Goal: Task Accomplishment & Management: Complete application form

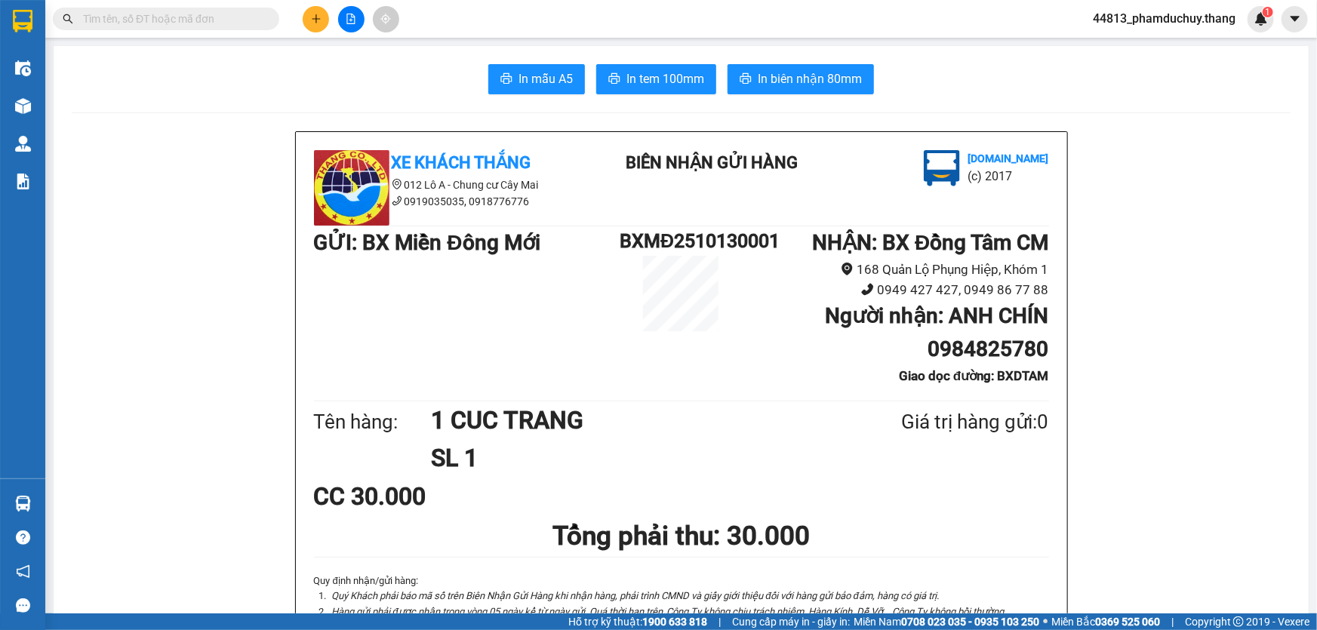
click at [327, 15] on button at bounding box center [316, 19] width 26 height 26
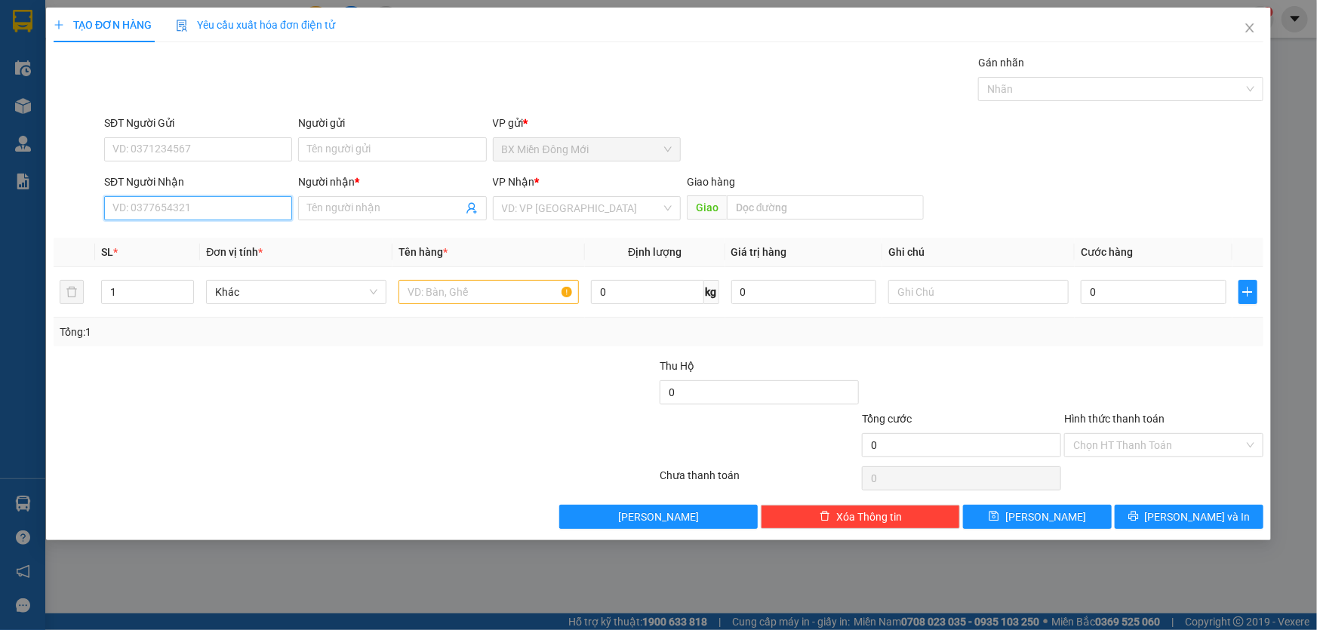
click at [206, 200] on input "SĐT Người Nhận" at bounding box center [198, 208] width 188 height 24
type input "0396492394"
click at [384, 213] on input "Người nhận *" at bounding box center [384, 208] width 155 height 17
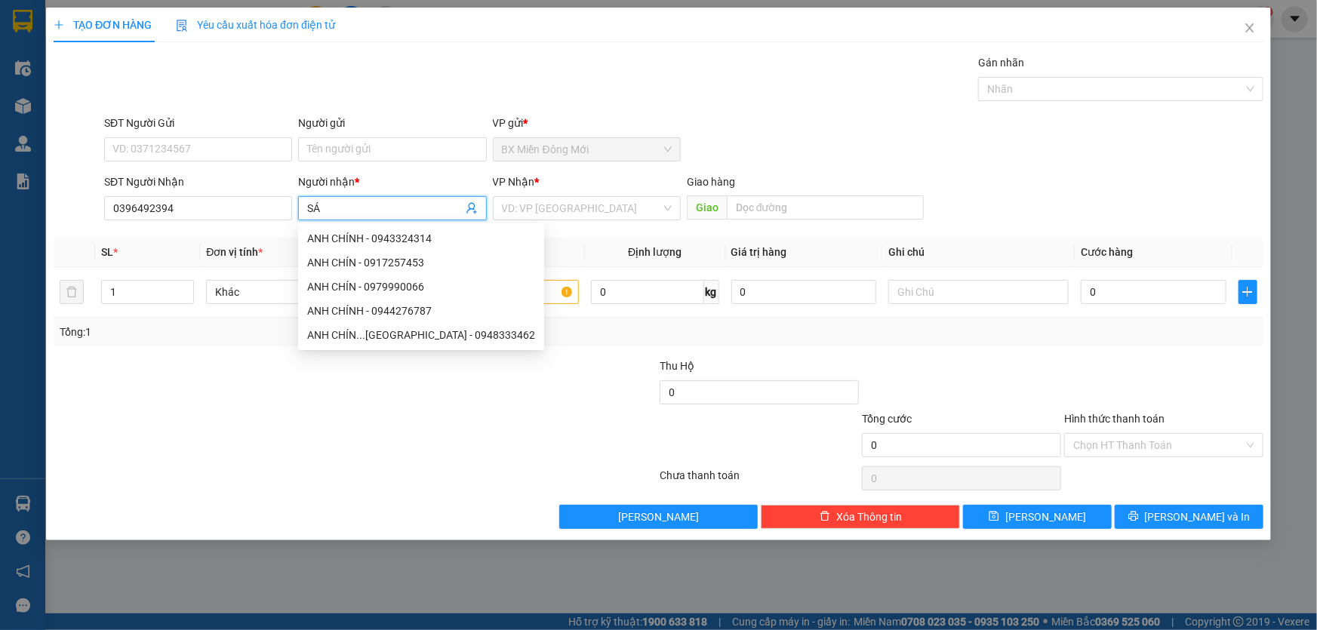
type input "S"
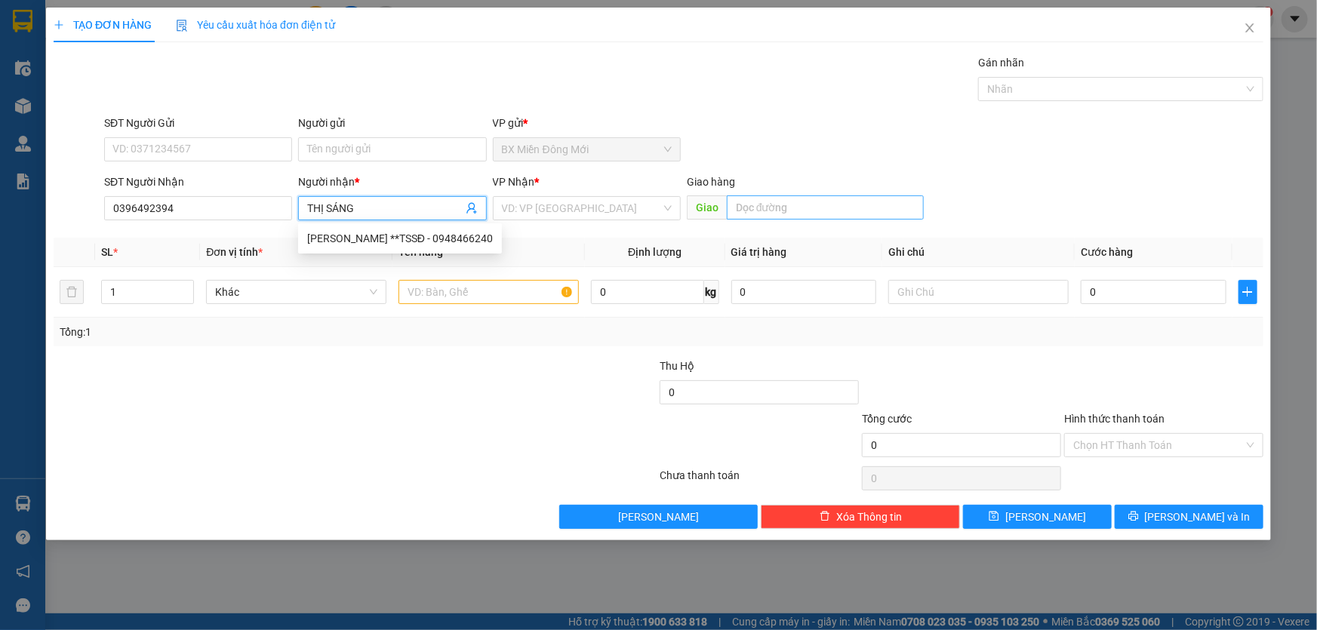
type input "THỊ SÁNG"
click at [814, 209] on input "text" at bounding box center [825, 208] width 197 height 24
click at [574, 211] on input "search" at bounding box center [581, 208] width 159 height 23
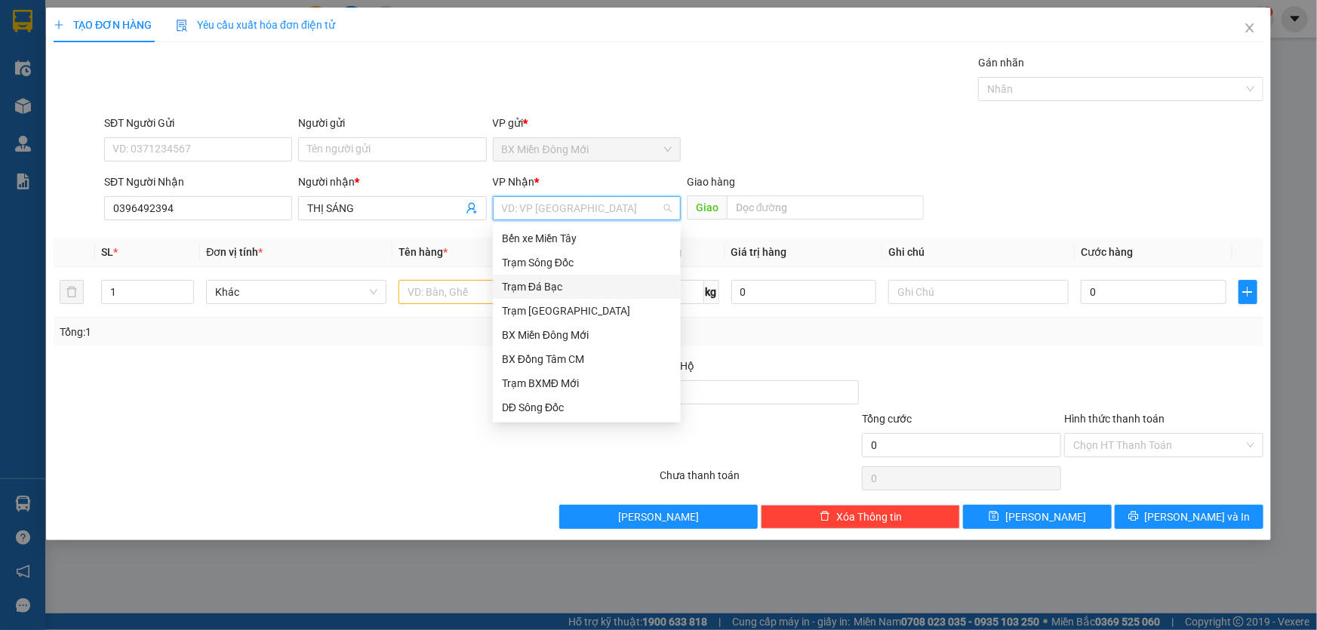
click at [555, 279] on div "Trạm Đá Bạc" at bounding box center [587, 287] width 170 height 17
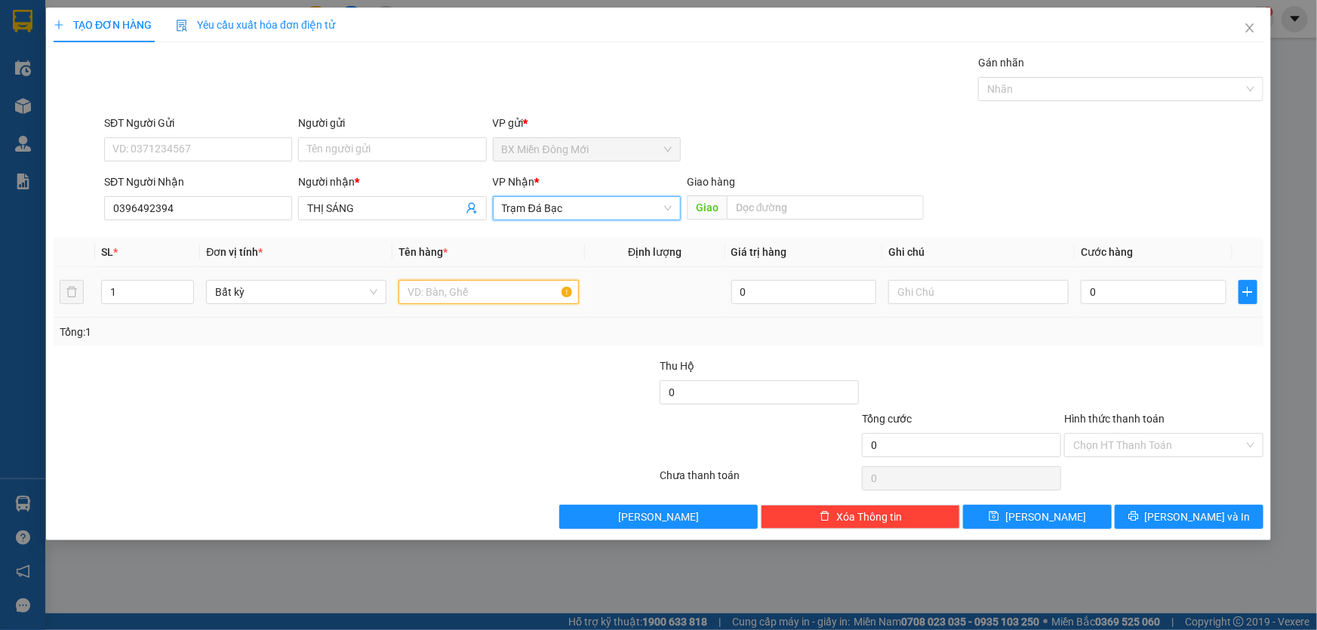
click at [500, 291] on input "text" at bounding box center [489, 292] width 180 height 24
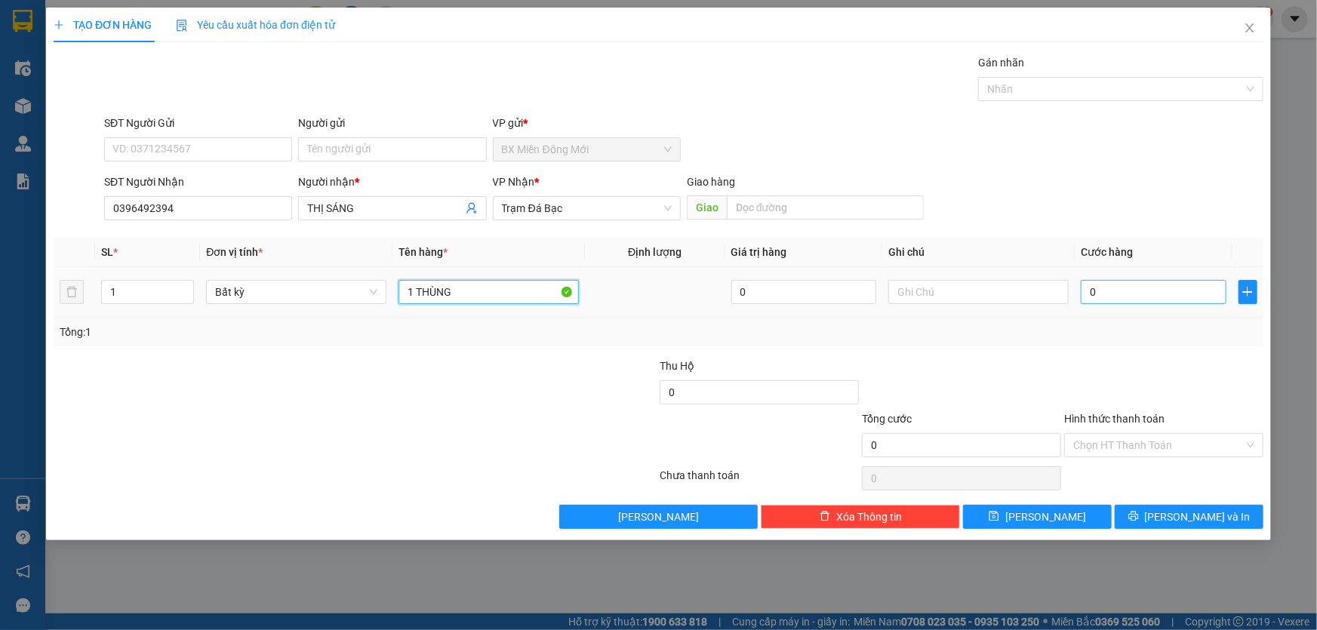
type input "1 THÙNG"
click at [1099, 284] on input "0" at bounding box center [1154, 292] width 146 height 24
type input "5"
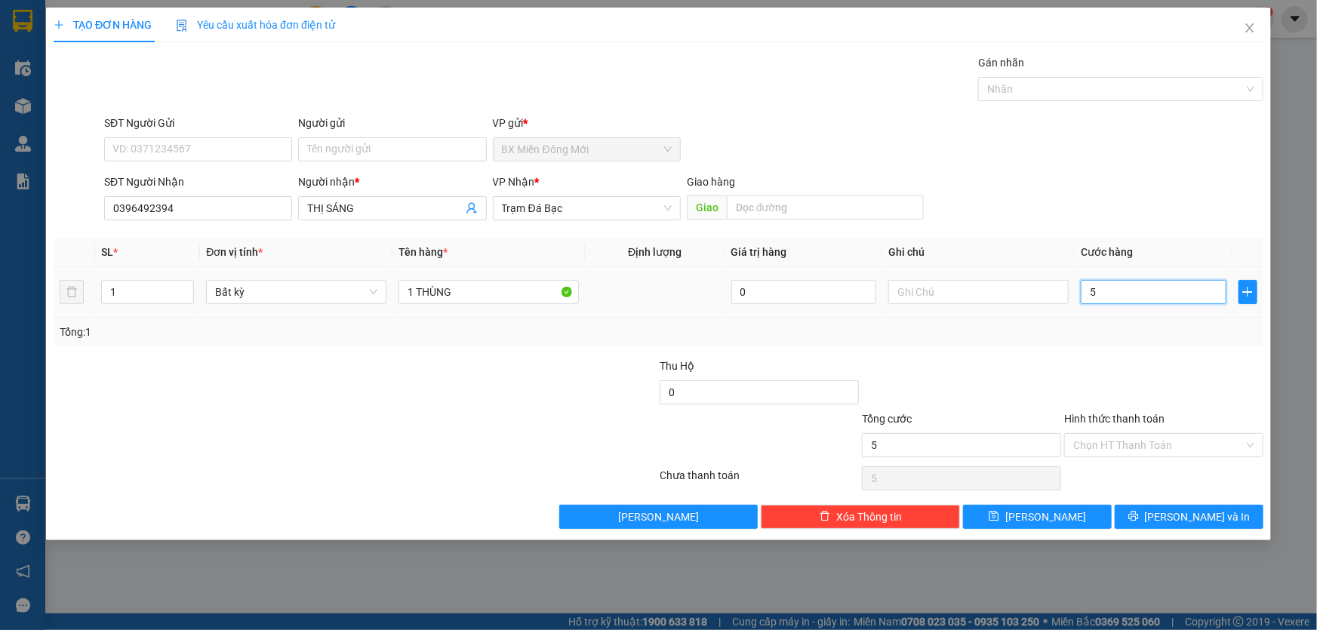
type input "50"
type input "500"
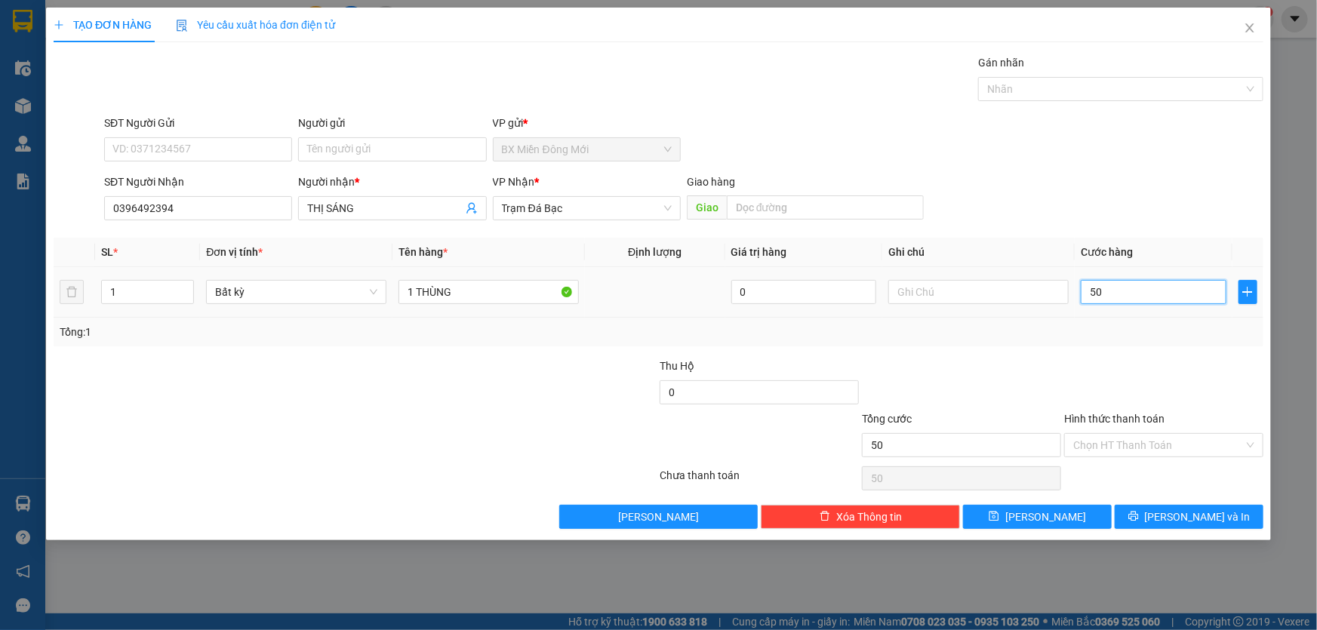
type input "500"
type input "5.000"
type input "50.000"
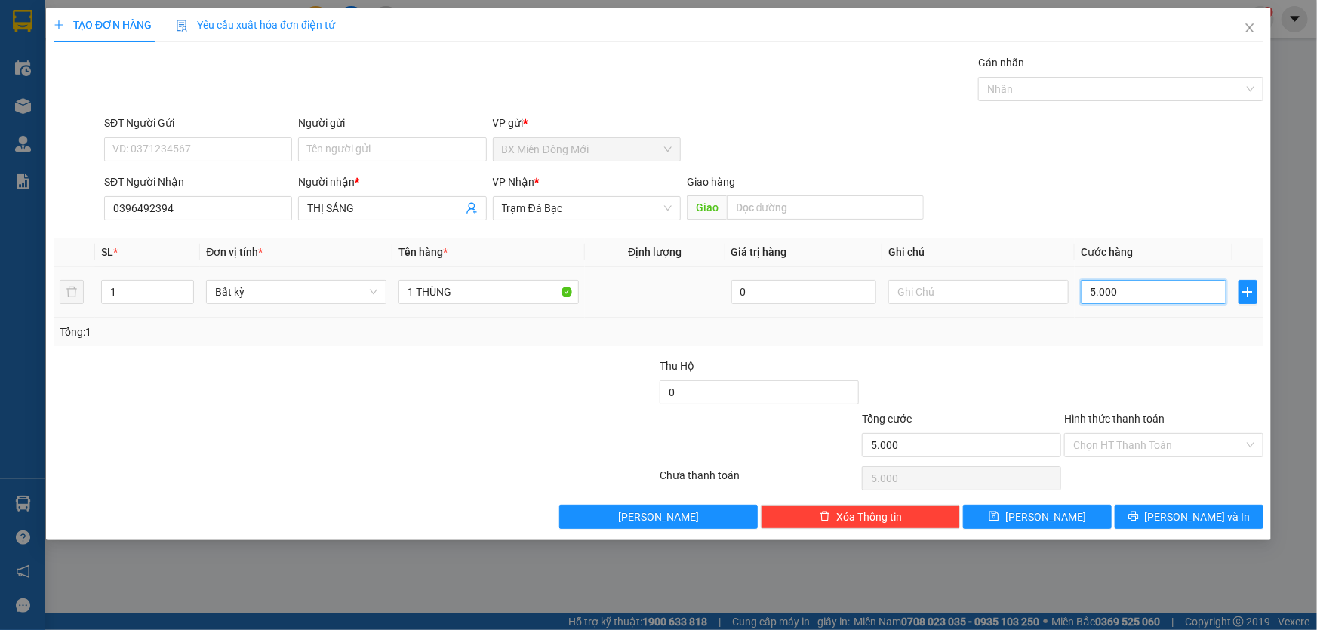
type input "50.000"
click at [1131, 184] on div "SĐT Người Nhận 0396492394 Người nhận * THỊ SÁNG VP Nhận * Trạm Đá Bạc Giao hàng…" at bounding box center [683, 200] width 1165 height 53
click at [1007, 202] on div "SĐT Người Nhận 0396492394 Người nhận * THỊ SÁNG VP Nhận * Trạm Đá Bạc Giao hàng…" at bounding box center [683, 200] width 1165 height 53
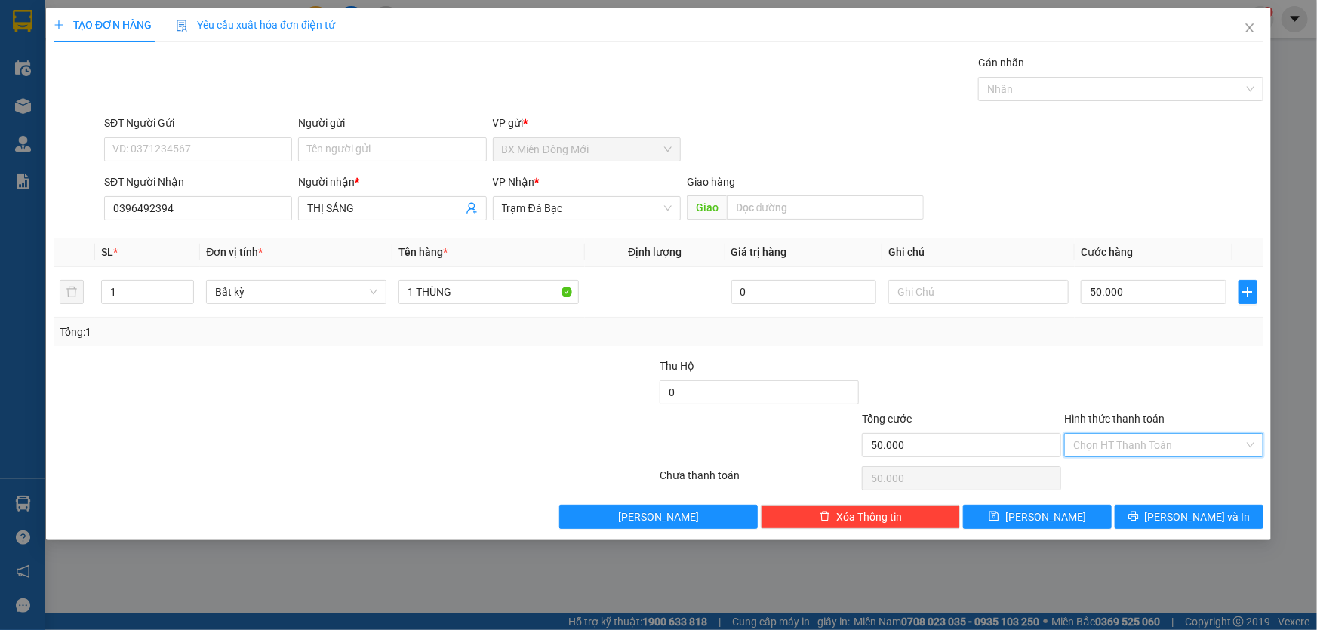
click at [1117, 448] on input "Hình thức thanh toán" at bounding box center [1158, 445] width 171 height 23
click at [1139, 475] on div "Tại văn phòng" at bounding box center [1163, 474] width 181 height 17
type input "0"
click at [1178, 511] on span "[PERSON_NAME] và In" at bounding box center [1198, 517] width 106 height 17
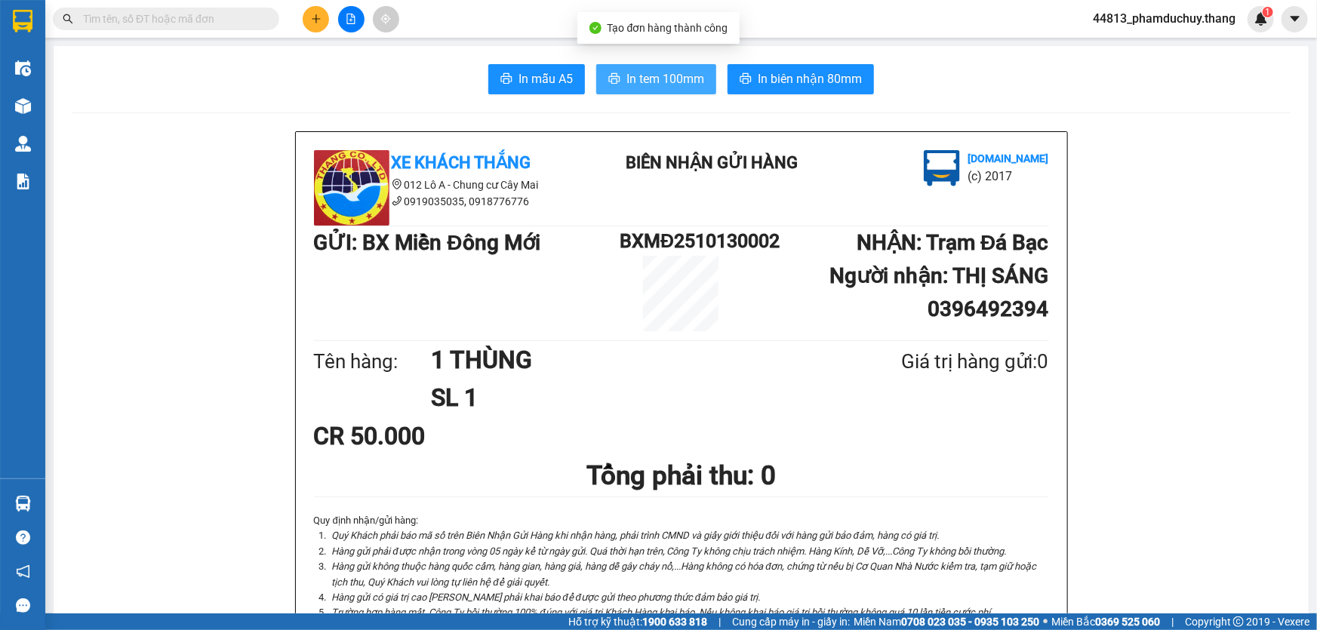
click at [638, 82] on span "In tem 100mm" at bounding box center [666, 78] width 78 height 19
